Goal: Task Accomplishment & Management: Complete application form

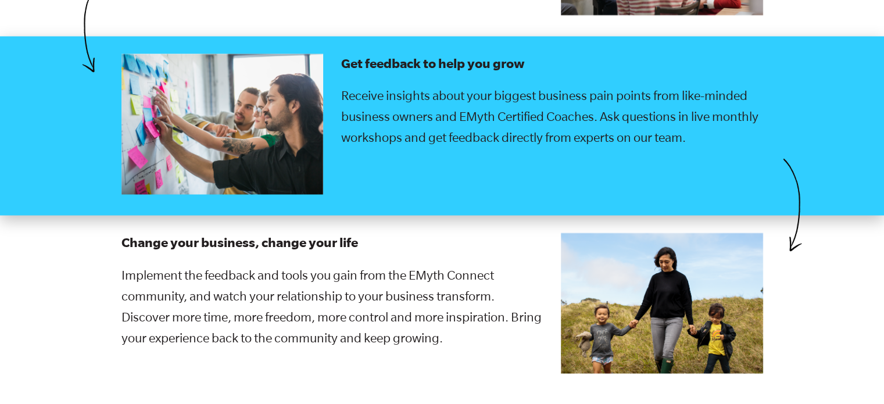
scroll to position [2499, 0]
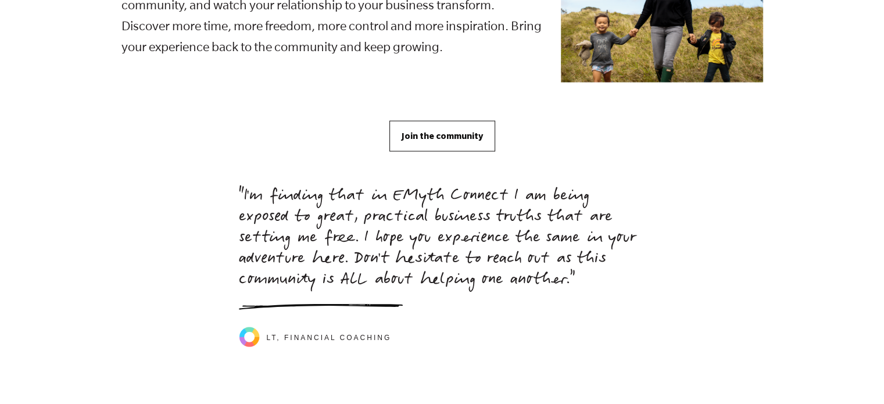
click at [434, 130] on span "Join the community" at bounding box center [442, 136] width 81 height 13
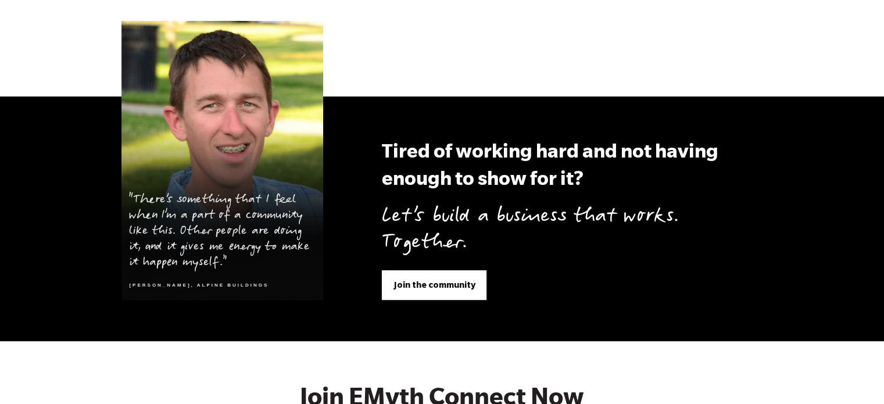
scroll to position [4001, 0]
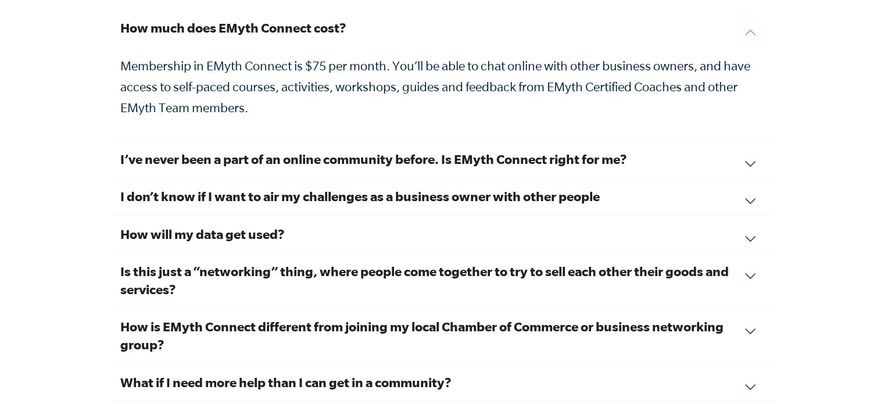
click at [481, 150] on h3 "I’ve never been a part of an online community before. Is EMyth Connect right fo…" at bounding box center [442, 159] width 644 height 18
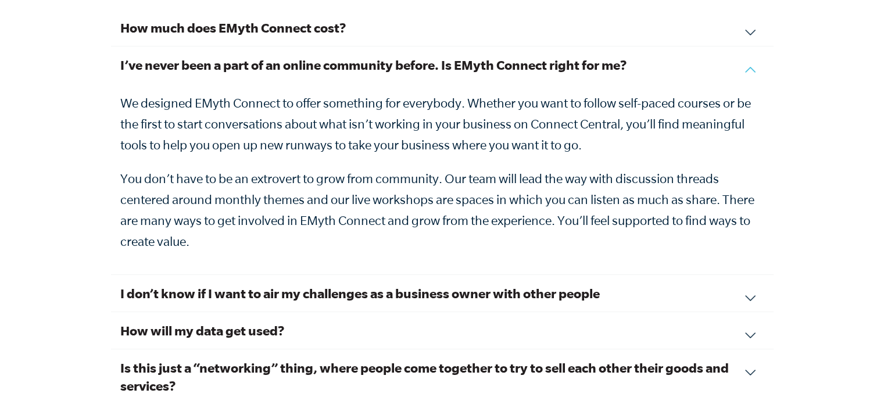
scroll to position [4059, 0]
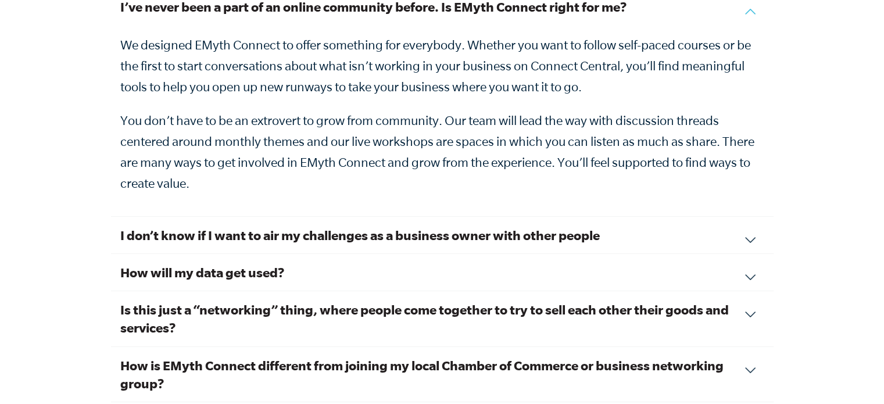
click at [402, 226] on h3 "I don’t know if I want to air my challenges as a business owner with other peop…" at bounding box center [442, 235] width 644 height 18
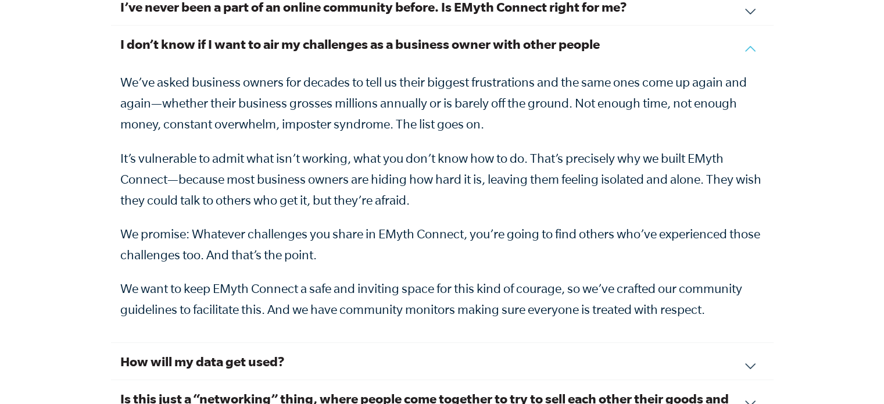
click at [573, 87] on p "We’ve asked business owners for decades to tell us their biggest frustrations a…" at bounding box center [442, 102] width 644 height 63
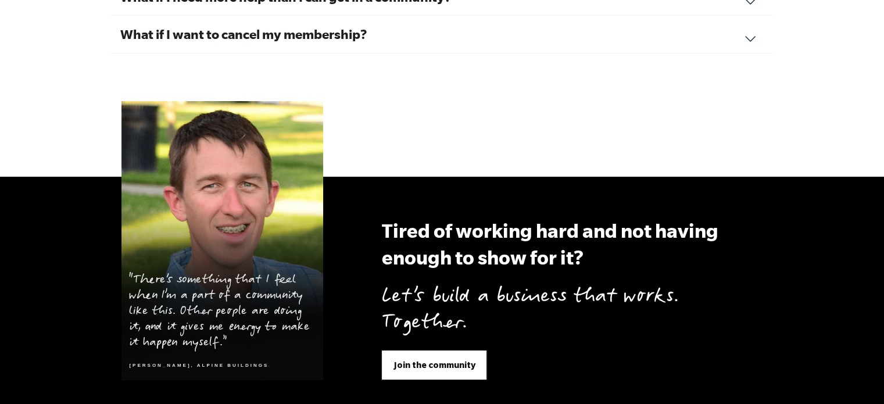
scroll to position [4117, 0]
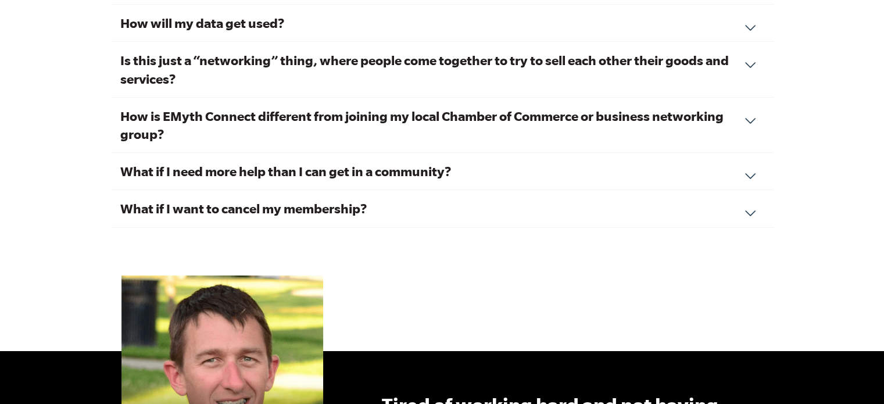
click at [308, 199] on h3 "What if I want to cancel my membership?" at bounding box center [442, 208] width 644 height 18
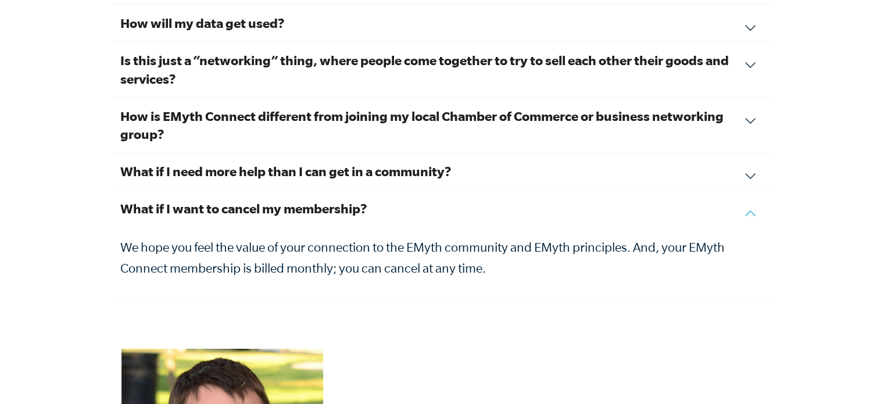
click at [308, 199] on h3 "What if I want to cancel my membership?" at bounding box center [442, 208] width 644 height 18
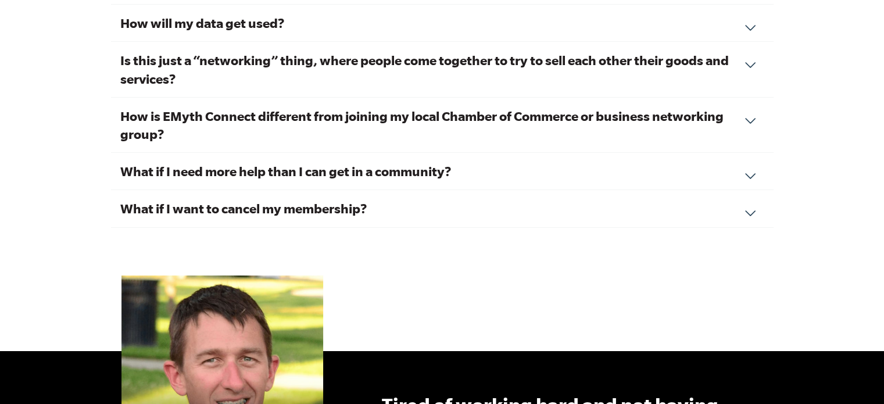
click at [310, 162] on h3 "What if I need more help than I can get in a community?" at bounding box center [442, 171] width 644 height 18
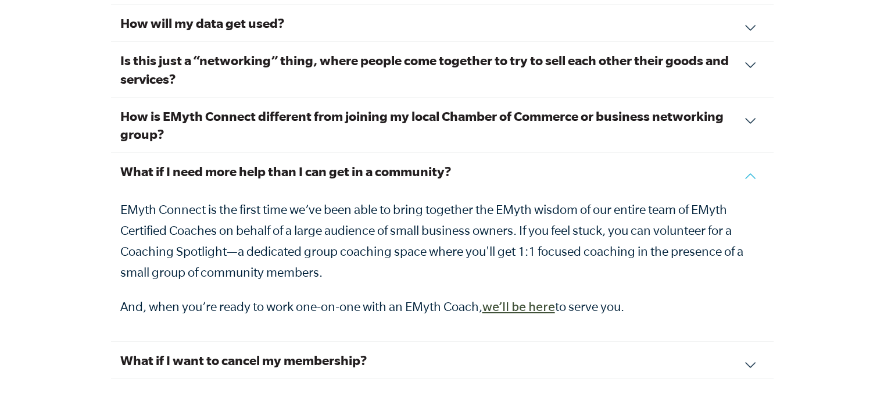
click at [505, 302] on link "we’ll be here" at bounding box center [518, 309] width 73 height 14
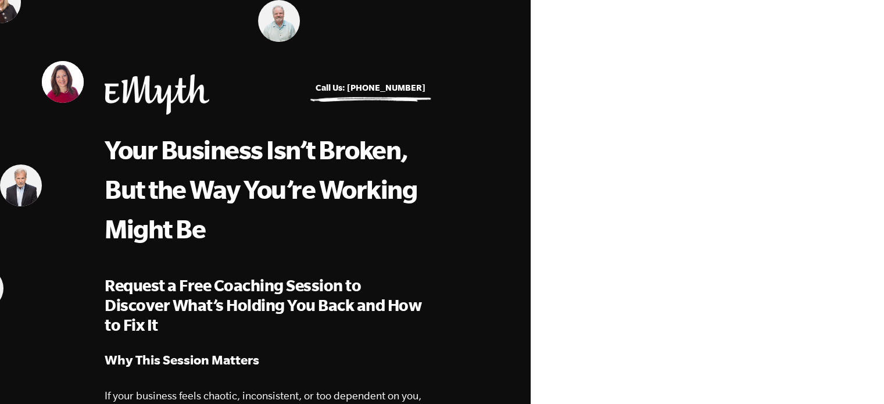
select select "Owner"
select select "0-75K"
select select "[GEOGRAPHIC_DATA]"
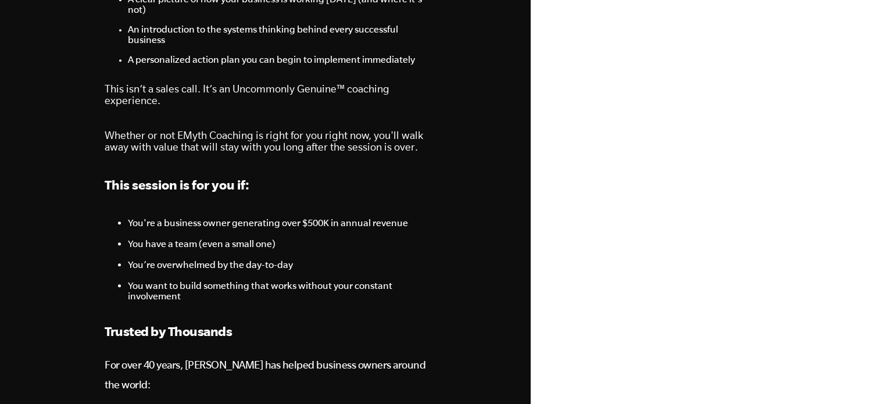
scroll to position [814, 0]
